Goal: Use online tool/utility: Utilize a website feature to perform a specific function

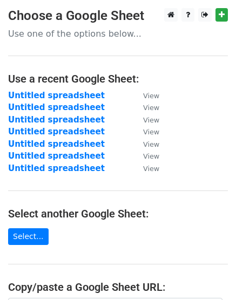
scroll to position [202, 0]
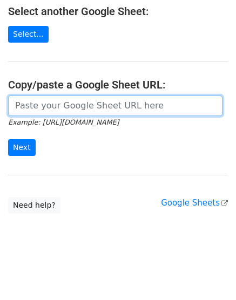
click at [85, 110] on input "url" at bounding box center [115, 105] width 214 height 20
paste input "[URL][DOMAIN_NAME]"
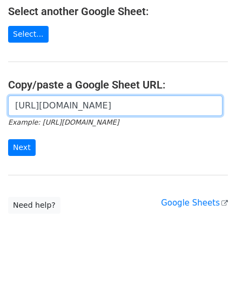
scroll to position [0, 234]
type input "[URL][DOMAIN_NAME]"
click at [8, 139] on input "Next" at bounding box center [21, 147] width 27 height 17
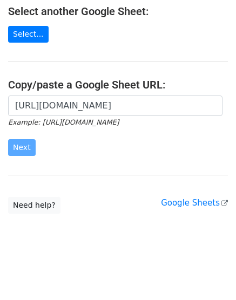
scroll to position [0, 0]
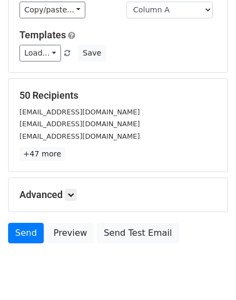
scroll to position [119, 0]
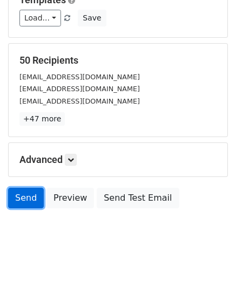
click at [28, 198] on link "Send" at bounding box center [26, 198] width 36 height 20
